Goal: Information Seeking & Learning: Learn about a topic

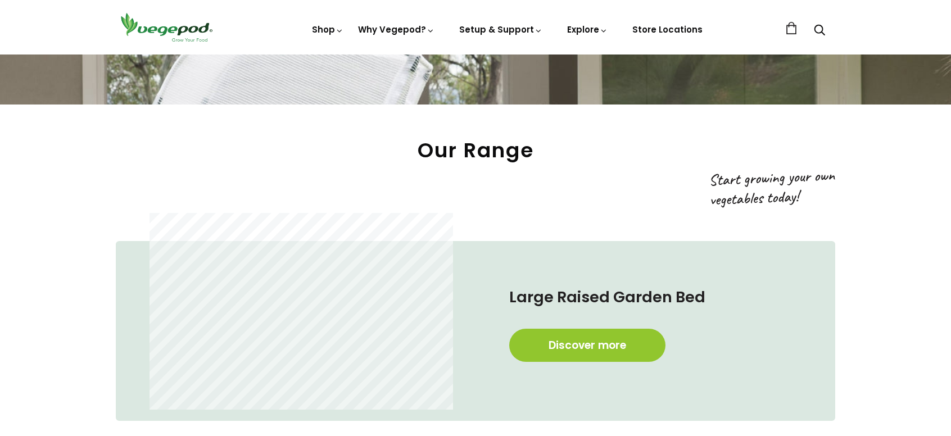
scroll to position [75, 0]
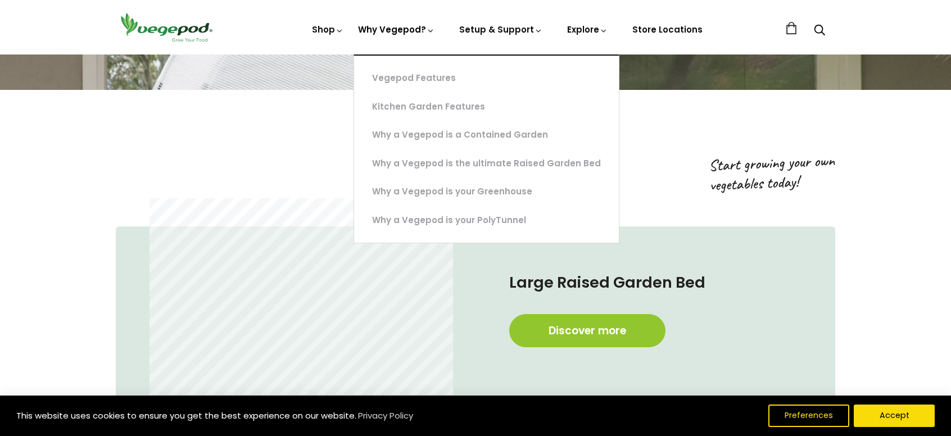
click at [413, 34] on link "Why Vegepod?" at bounding box center [396, 68] width 76 height 88
click at [413, 34] on header "Shop Vegepod Bundles Vegepods Stands & Trolleys Kitchen Garden Accessories & Ot…" at bounding box center [475, 27] width 951 height 55
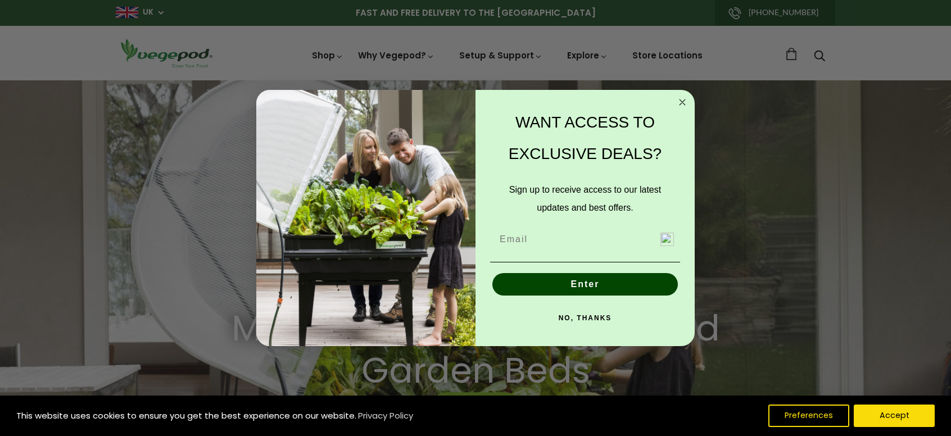
click at [677, 96] on icon "Close dialog" at bounding box center [682, 102] width 13 height 13
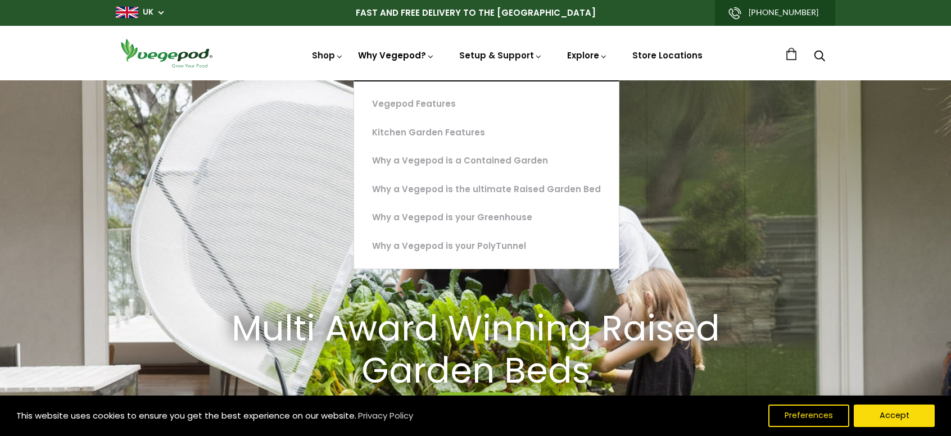
scroll to position [0, 228]
click at [404, 103] on link "Vegepod Features" at bounding box center [486, 104] width 265 height 29
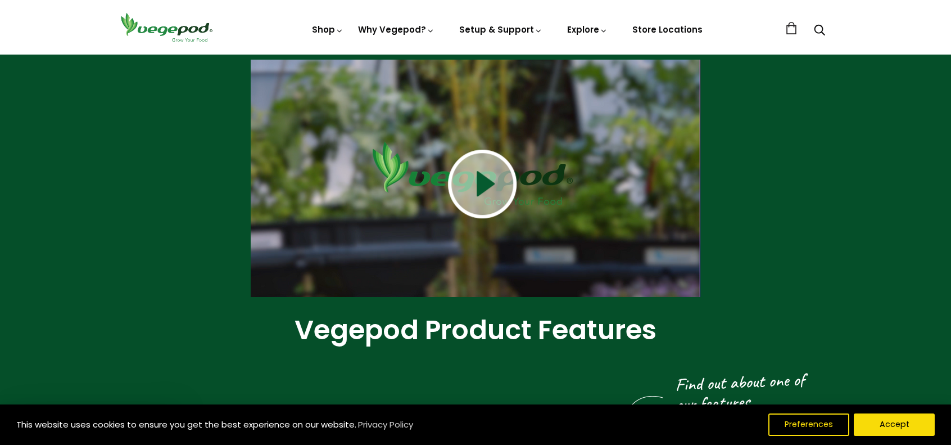
scroll to position [75, 0]
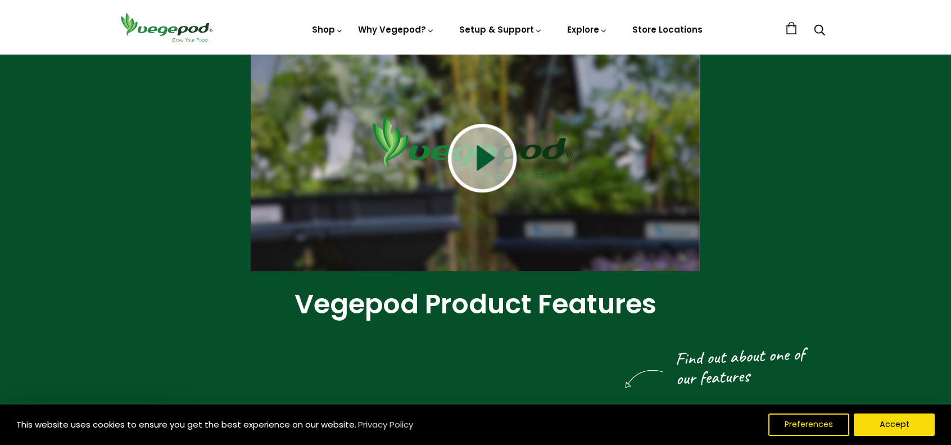
click at [481, 157] on img at bounding box center [482, 158] width 69 height 69
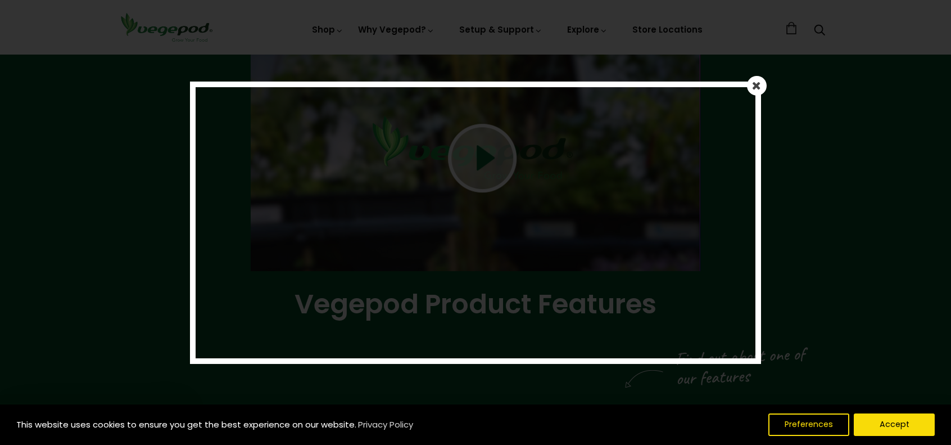
click at [759, 92] on link at bounding box center [757, 85] width 20 height 20
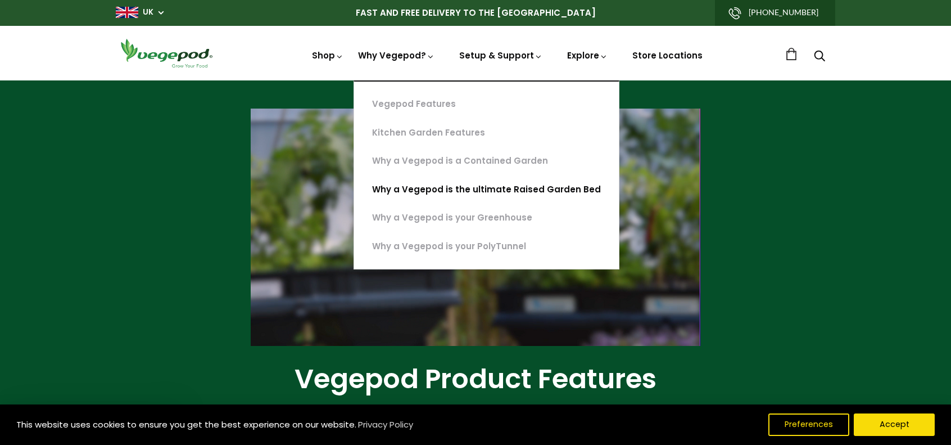
click at [411, 185] on link "Why a Vegepod is the ultimate Raised Garden Bed" at bounding box center [486, 189] width 265 height 29
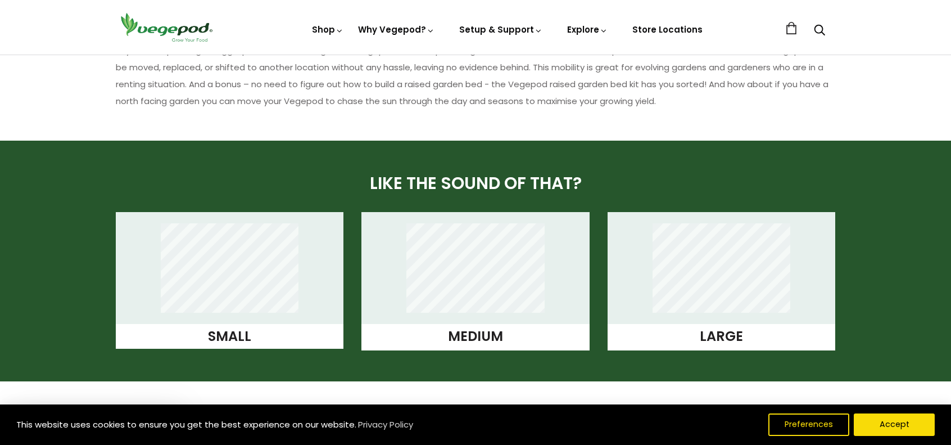
scroll to position [899, 0]
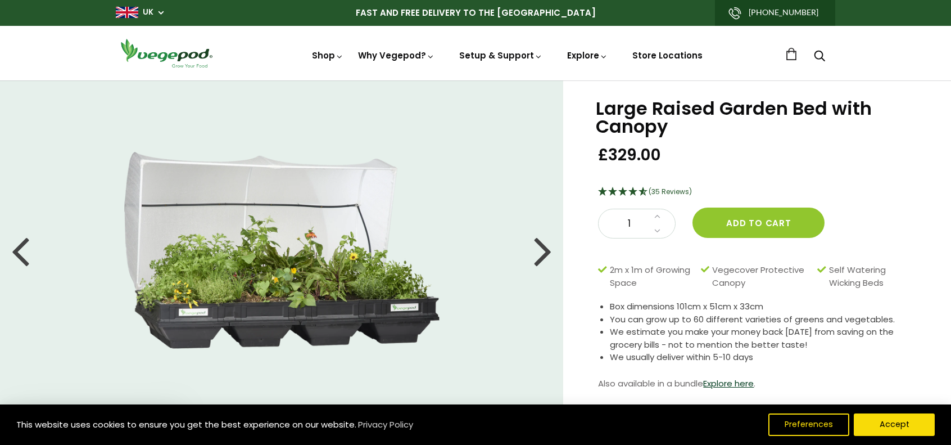
scroll to position [75, 0]
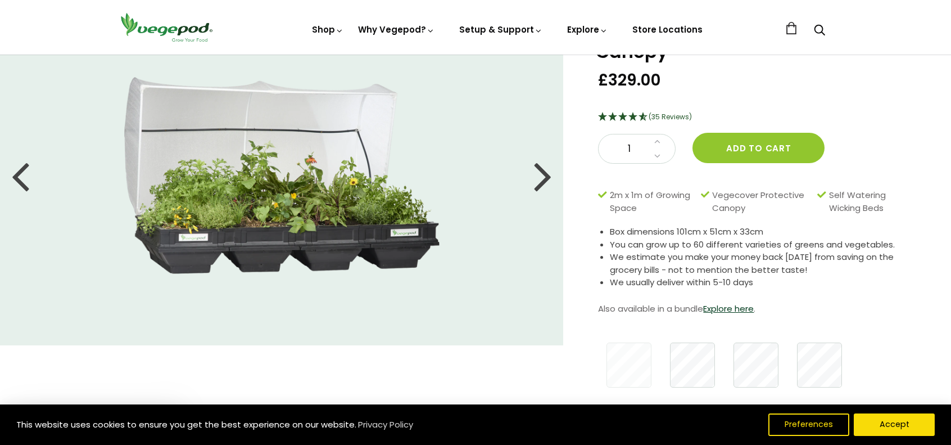
click at [546, 183] on div at bounding box center [543, 175] width 18 height 51
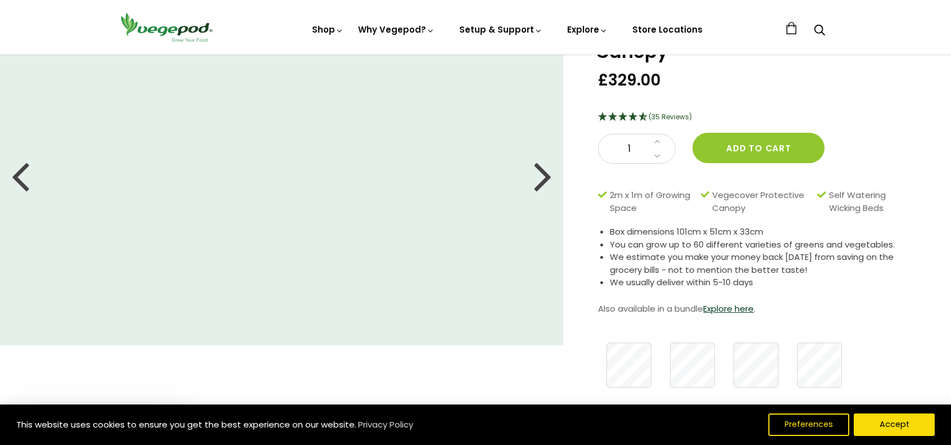
click at [546, 183] on div at bounding box center [543, 175] width 18 height 51
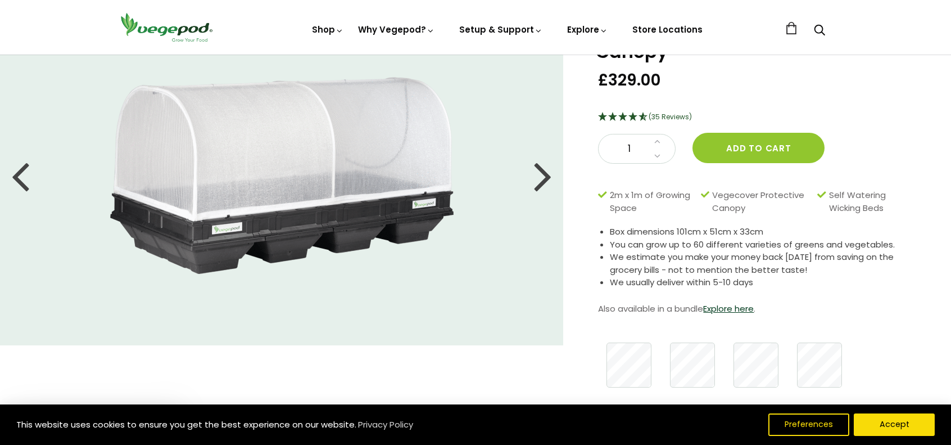
click at [546, 183] on div at bounding box center [543, 175] width 18 height 51
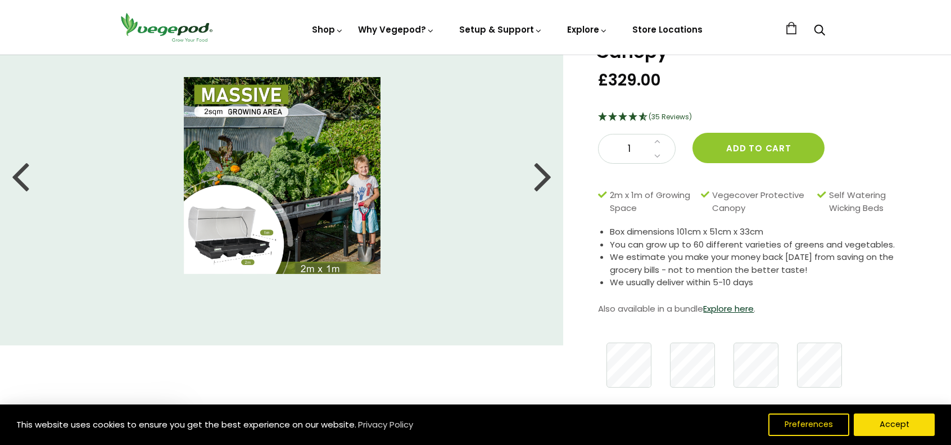
click at [546, 183] on div at bounding box center [543, 175] width 18 height 51
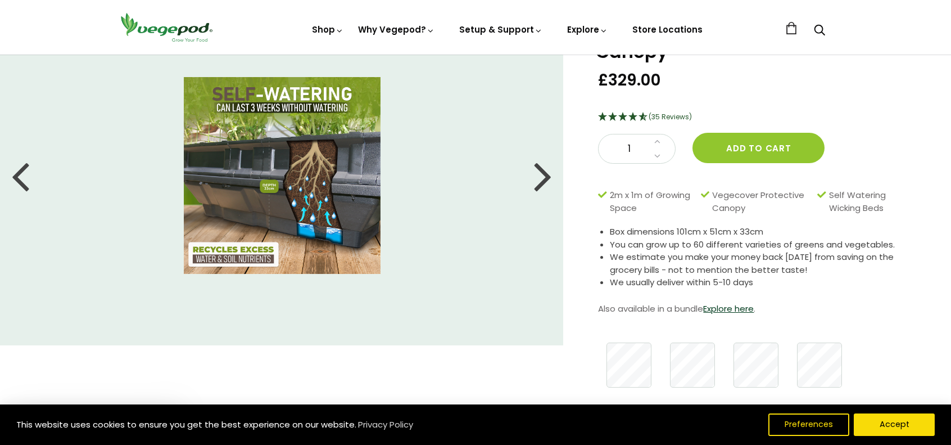
click at [546, 183] on div at bounding box center [543, 175] width 18 height 51
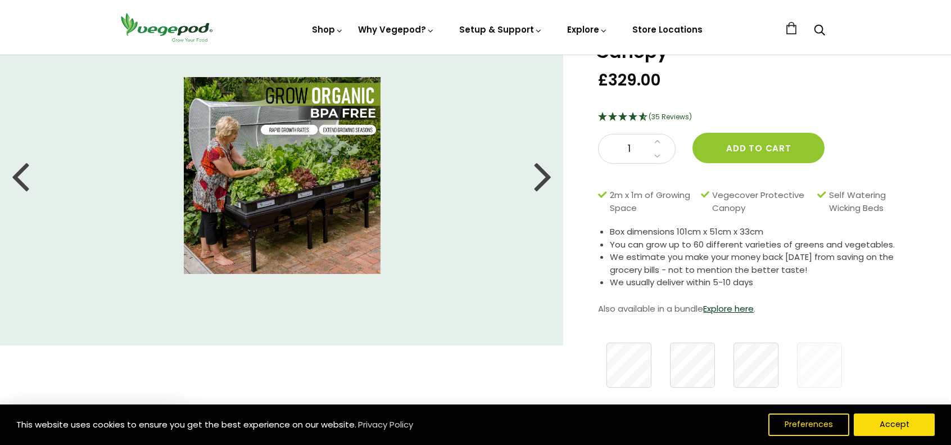
click at [546, 183] on div at bounding box center [543, 175] width 18 height 51
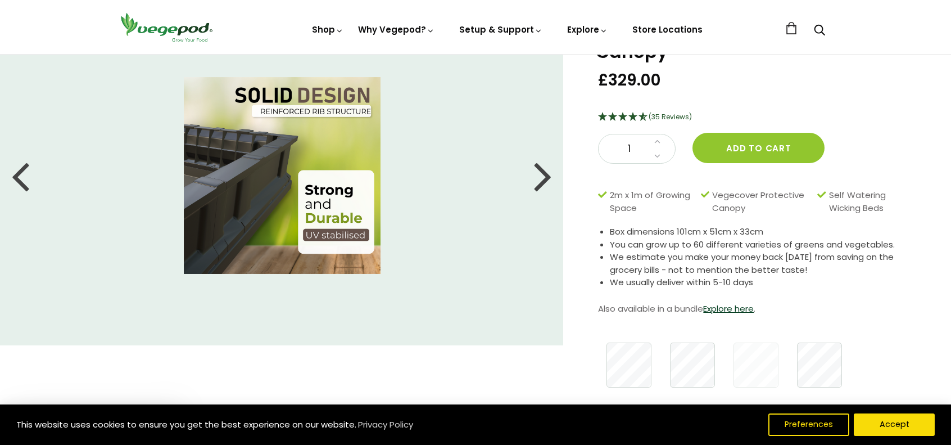
click at [546, 183] on div at bounding box center [543, 175] width 18 height 51
